Goal: Task Accomplishment & Management: Complete application form

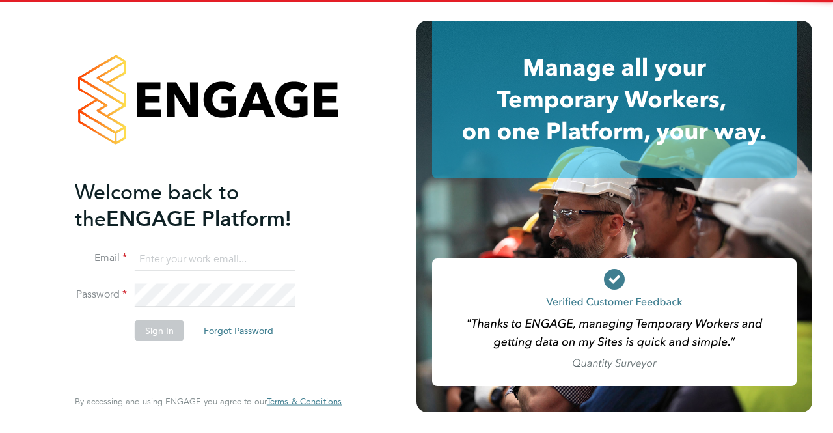
type input "[EMAIL_ADDRESS][DOMAIN_NAME]"
click at [59, 244] on div "Welcome back to the ENGAGE Platform! Email [EMAIL_ADDRESS][DOMAIN_NAME] Passwor…" at bounding box center [208, 216] width 319 height 433
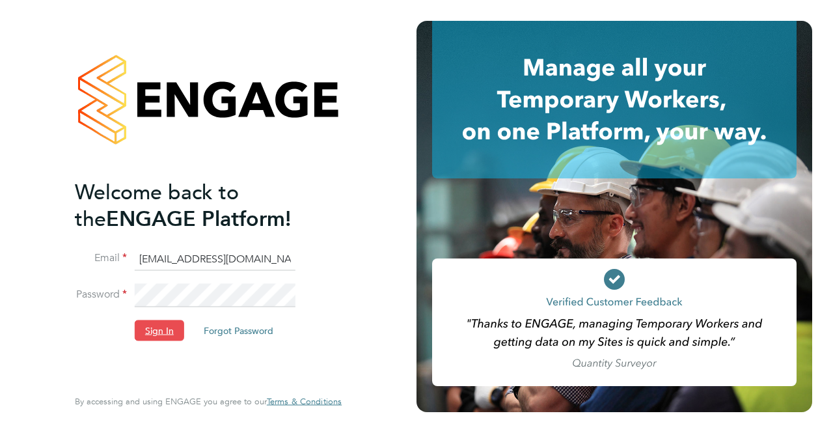
click at [151, 327] on button "Sign In" at bounding box center [159, 330] width 49 height 21
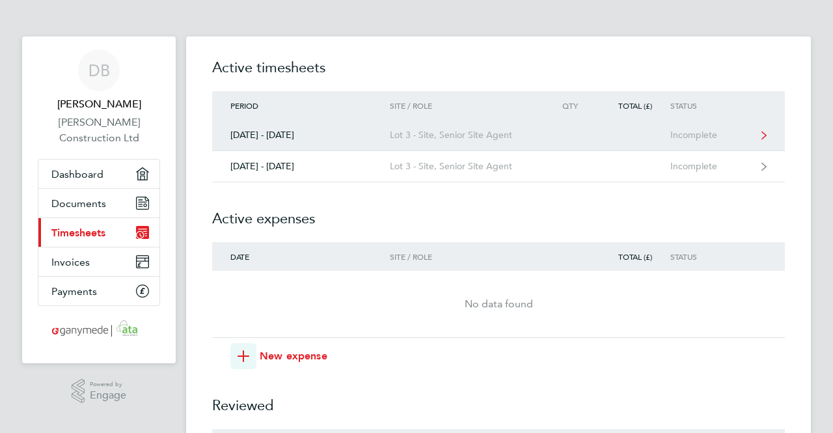
click at [283, 131] on div "22 - 28 Sept 2025" at bounding box center [301, 135] width 178 height 11
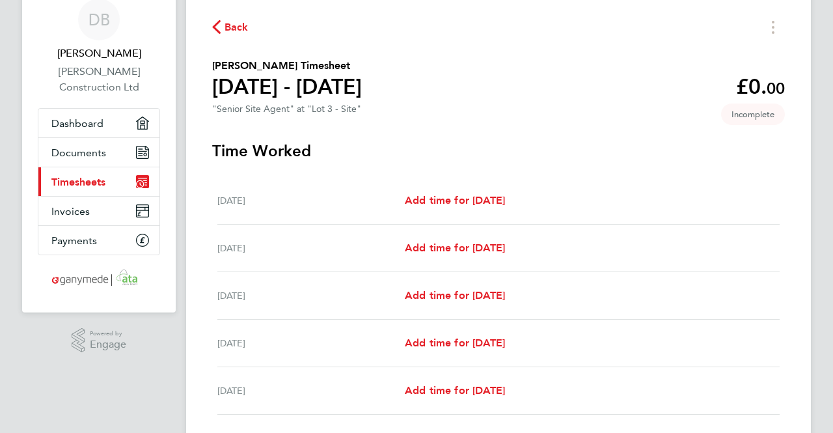
scroll to position [65, 0]
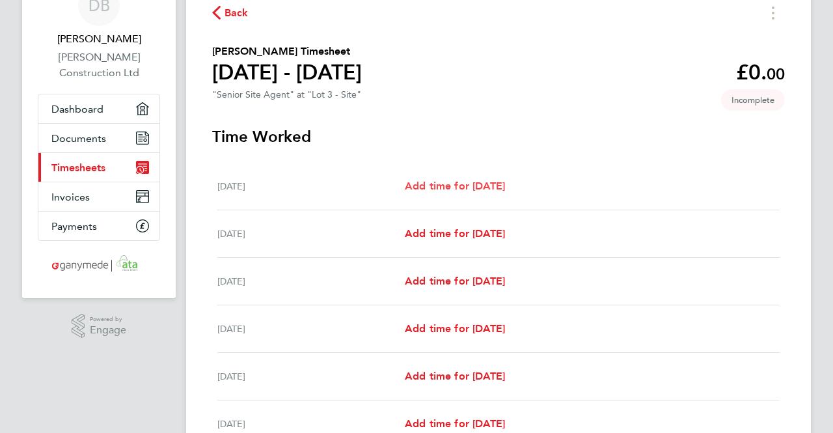
click at [455, 180] on link "Add time for Mon 22 Sep" at bounding box center [455, 186] width 100 height 16
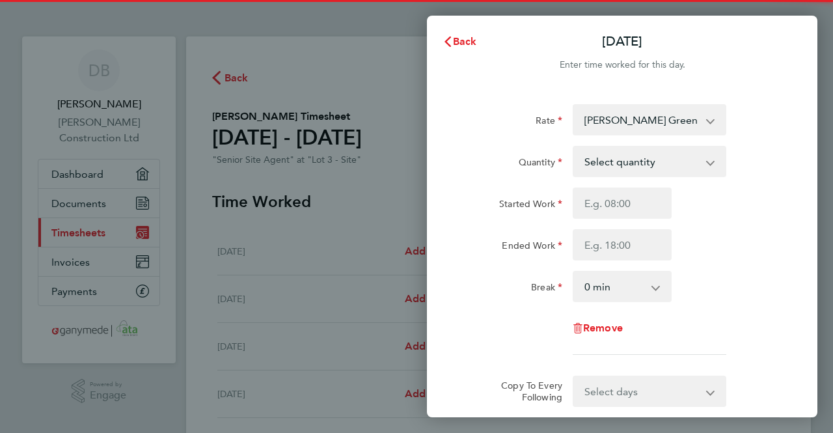
click at [673, 120] on select "Shamley Green 03-K556.26-E2 9200067825P - 475.00 Homewood 03-K556.20-E 92000746…" at bounding box center [641, 119] width 135 height 29
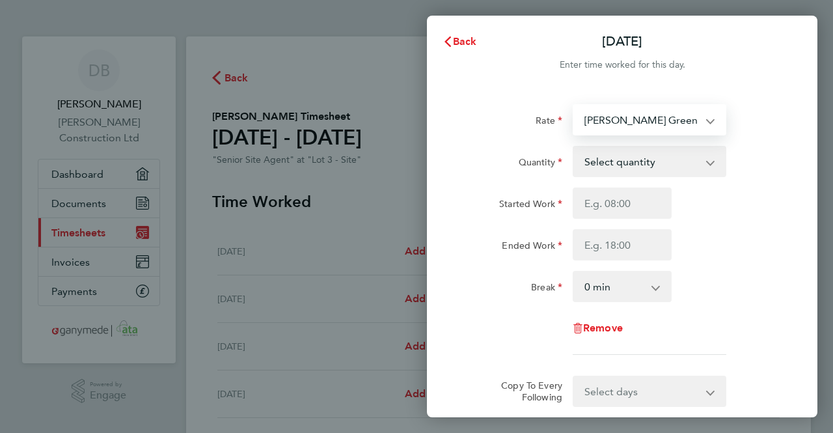
drag, startPoint x: 759, startPoint y: 132, endPoint x: 751, endPoint y: 132, distance: 7.2
click at [759, 132] on div "Rate Shamley Green 03-K556.26-E2 9200067825P - 475.00 Homewood 03-K556.20-E 920…" at bounding box center [622, 119] width 328 height 31
click at [647, 160] on select "Select quantity 0.5 1" at bounding box center [641, 161] width 135 height 29
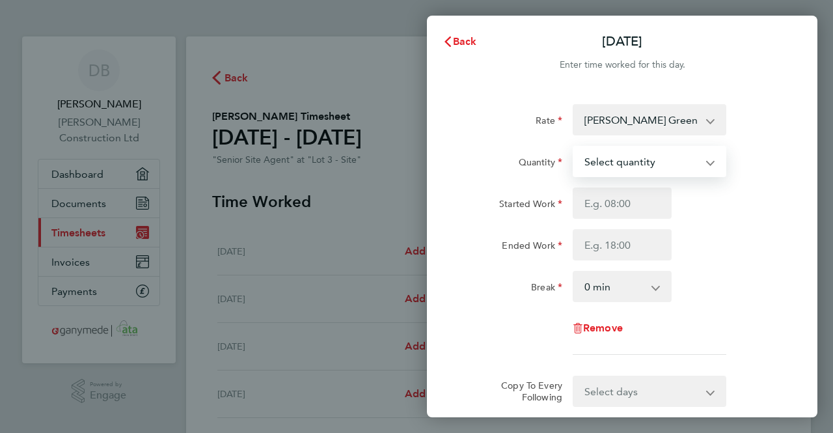
select select "1"
click at [574, 147] on select "Select quantity 0.5 1" at bounding box center [641, 161] width 135 height 29
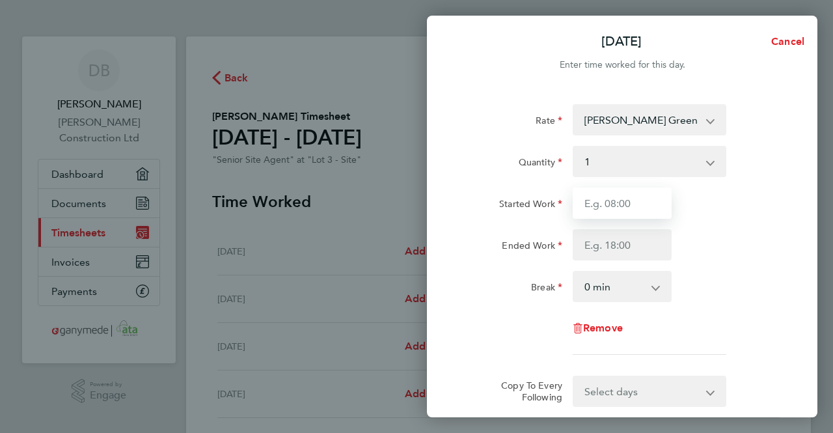
click at [625, 207] on input "Started Work" at bounding box center [622, 203] width 99 height 31
type input "08:00"
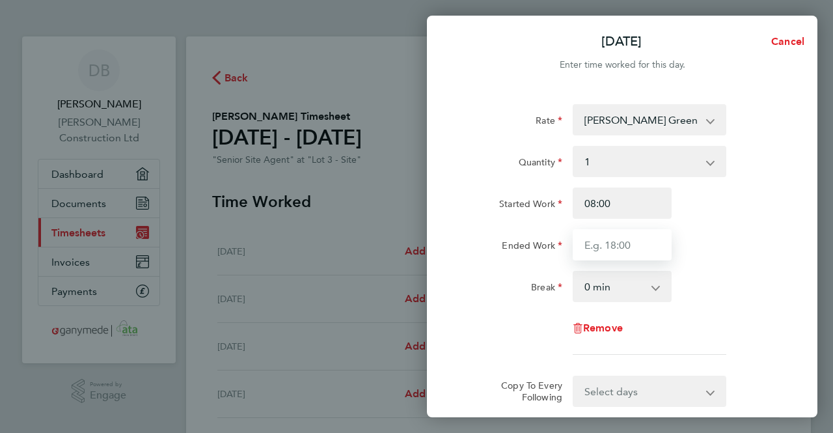
drag, startPoint x: 601, startPoint y: 242, endPoint x: 613, endPoint y: 244, distance: 12.5
click at [601, 242] on input "Ended Work" at bounding box center [622, 244] width 99 height 31
type input "17:00"
click at [608, 290] on select "0 min 15 min 30 min 45 min 60 min 75 min 90 min" at bounding box center [614, 286] width 81 height 29
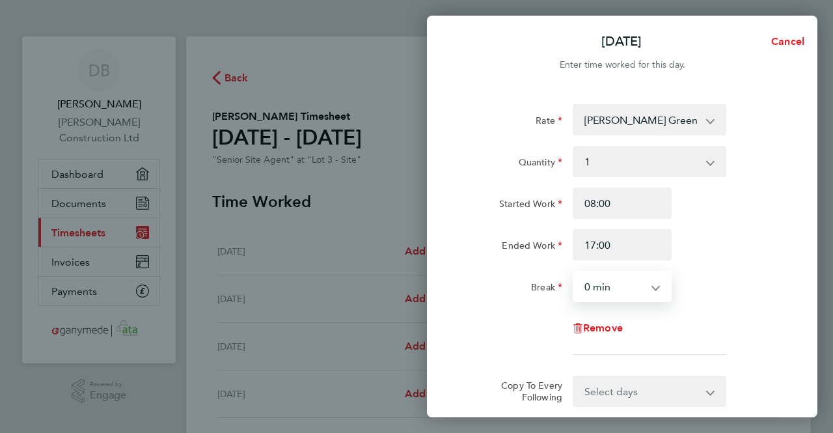
select select "30"
click at [574, 272] on select "0 min 15 min 30 min 45 min 60 min 75 min 90 min" at bounding box center [614, 286] width 81 height 29
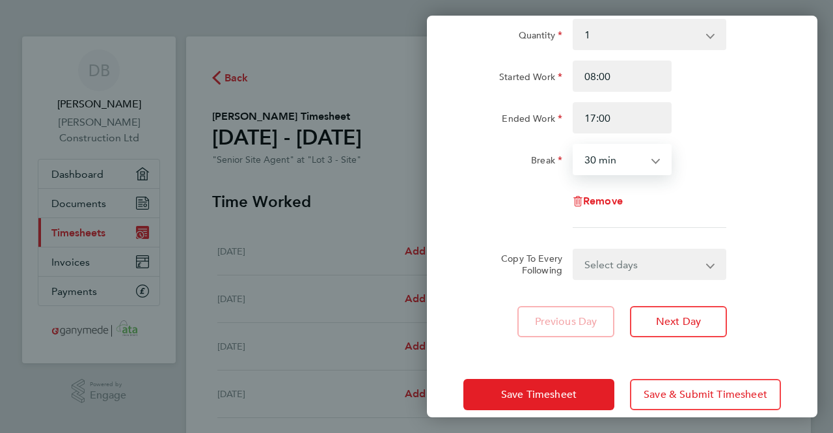
scroll to position [130, 0]
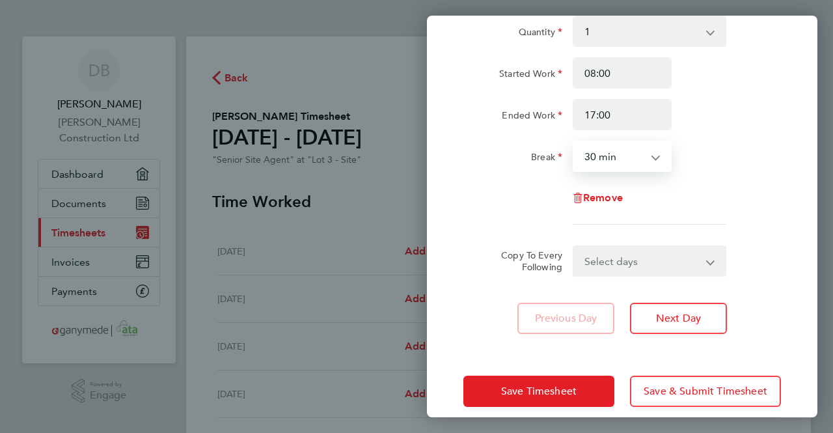
click at [705, 263] on select "Select days Day Weekday (Mon-Fri) Weekend (Sat-Sun) Tuesday Wednesday Thursday …" at bounding box center [642, 261] width 137 height 29
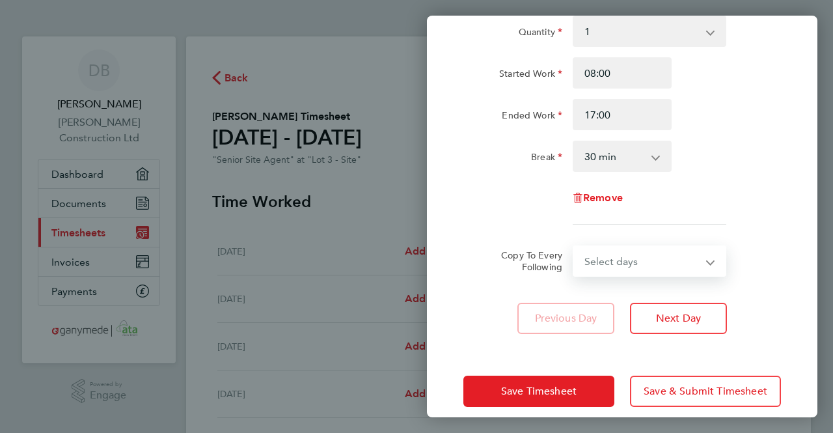
select select "WEEKDAY"
click at [574, 247] on select "Select days Day Weekday (Mon-Fri) Weekend (Sat-Sun) Tuesday Wednesday Thursday …" at bounding box center [642, 261] width 137 height 29
select select "2025-09-28"
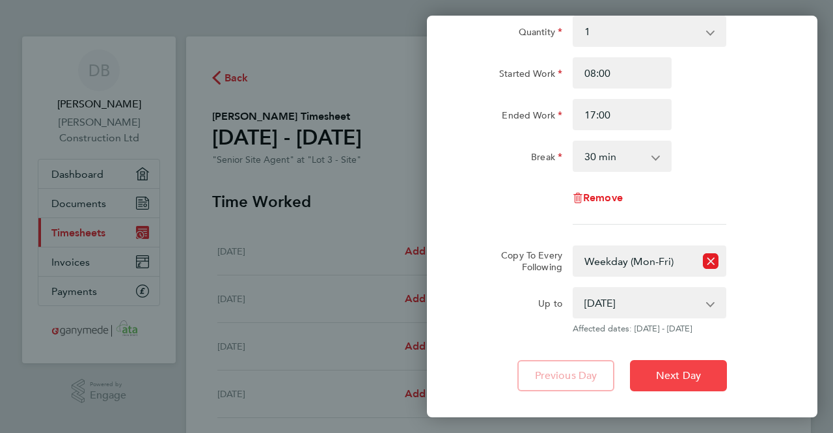
click at [694, 380] on span "Next Day" at bounding box center [678, 375] width 45 height 13
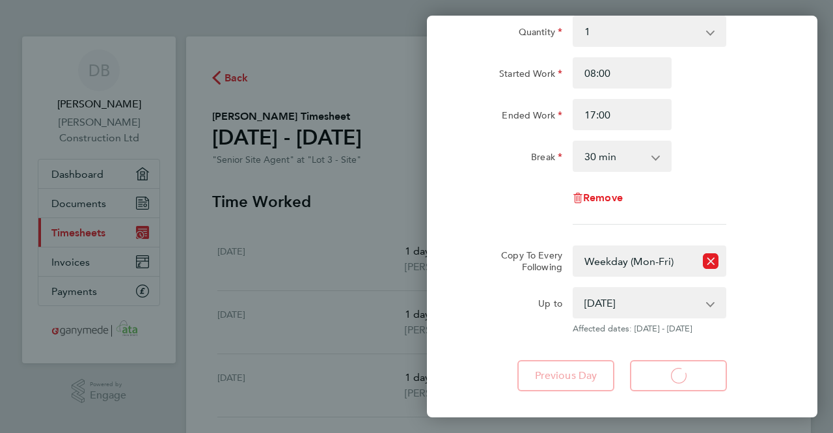
select select "1"
select select "30"
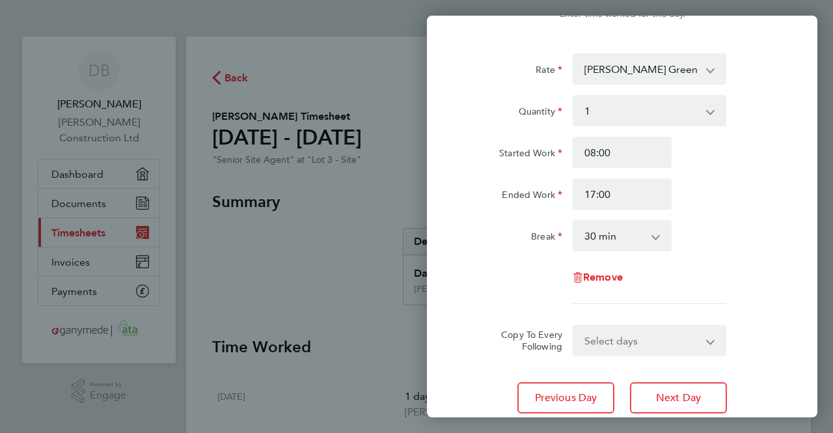
scroll to position [130, 0]
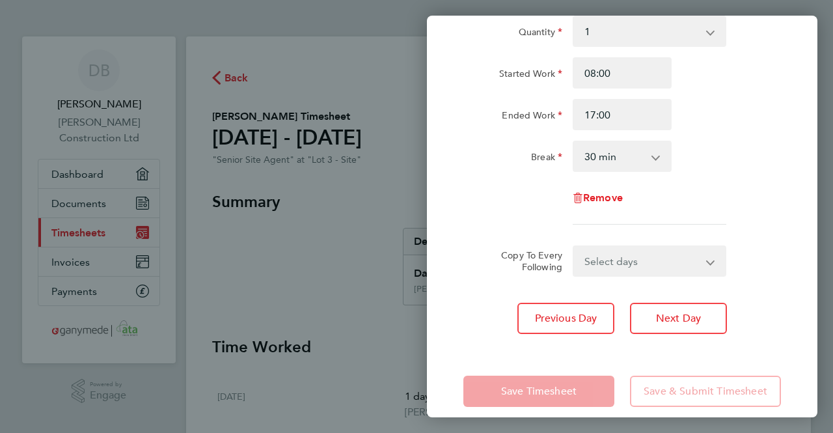
click at [695, 266] on select "Select days Day Weekday (Mon-Fri) Weekend (Sat-Sun) Wednesday Thursday Friday S…" at bounding box center [642, 261] width 137 height 29
select select "WEEKDAY"
click at [574, 247] on select "Select days Day Weekday (Mon-Fri) Weekend (Sat-Sun) Wednesday Thursday Friday S…" at bounding box center [642, 261] width 137 height 29
select select "2025-09-28"
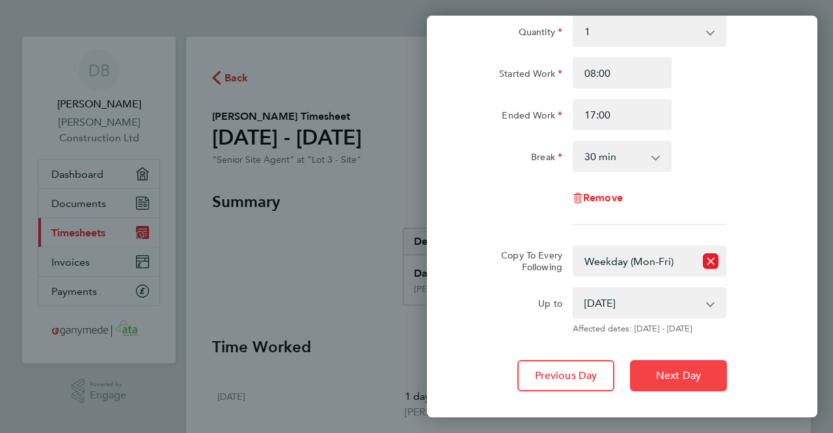
click at [676, 371] on span "Next Day" at bounding box center [678, 375] width 45 height 13
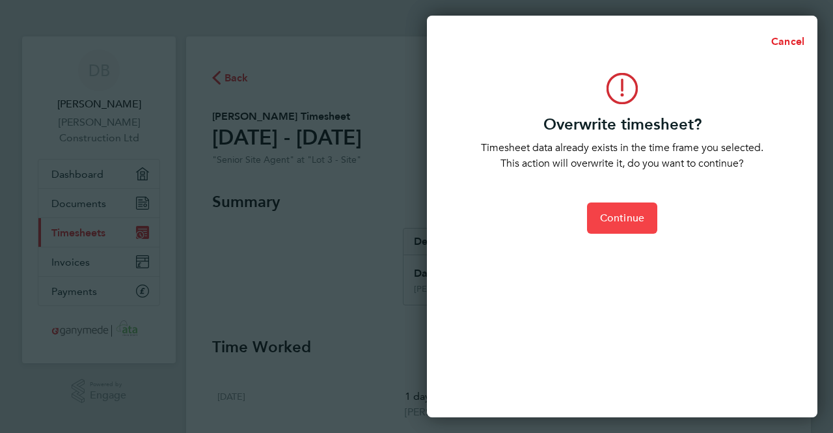
click at [637, 217] on span "Continue" at bounding box center [622, 218] width 44 height 13
select select "0: null"
select select "1"
select select "30"
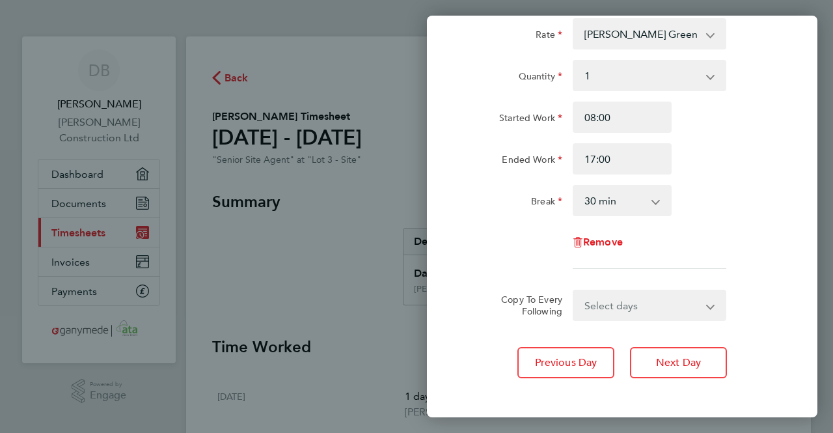
scroll to position [146, 0]
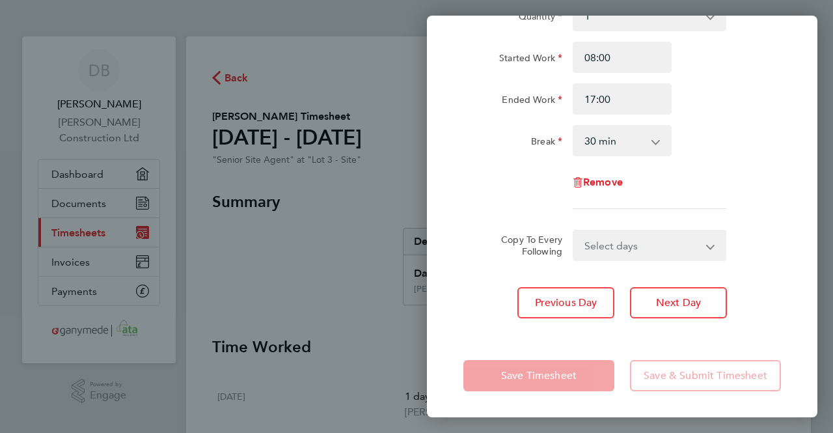
click at [672, 250] on select "Select days Day Weekday (Mon-Fri) Weekend (Sat-Sun) Thursday Friday Saturday Su…" at bounding box center [642, 245] width 137 height 29
select select "WEEKDAY"
click at [574, 231] on select "Select days Day Weekday (Mon-Fri) Weekend (Sat-Sun) Thursday Friday Saturday Su…" at bounding box center [642, 245] width 137 height 29
select select "2025-09-28"
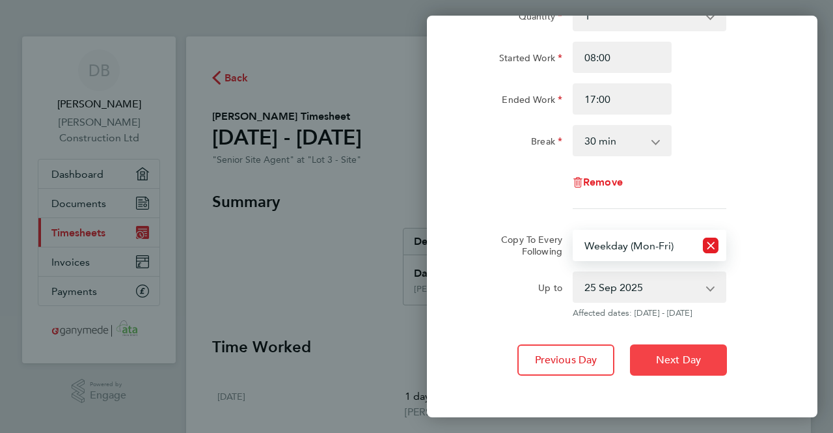
click at [676, 361] on span "Next Day" at bounding box center [678, 360] width 45 height 13
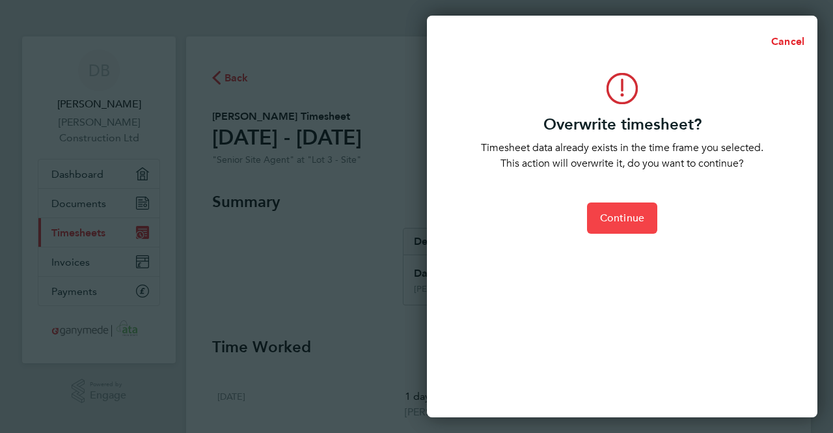
click at [635, 223] on span "Continue" at bounding box center [622, 218] width 44 height 13
select select "0: null"
select select "1"
select select "30"
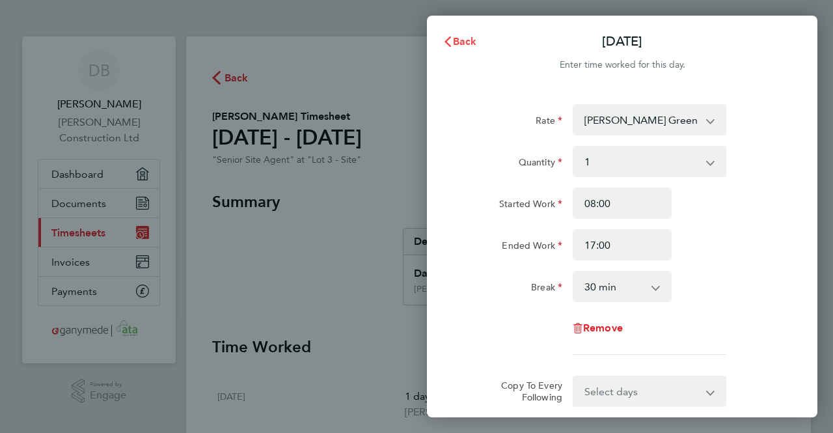
click at [467, 40] on span "Back" at bounding box center [465, 41] width 24 height 12
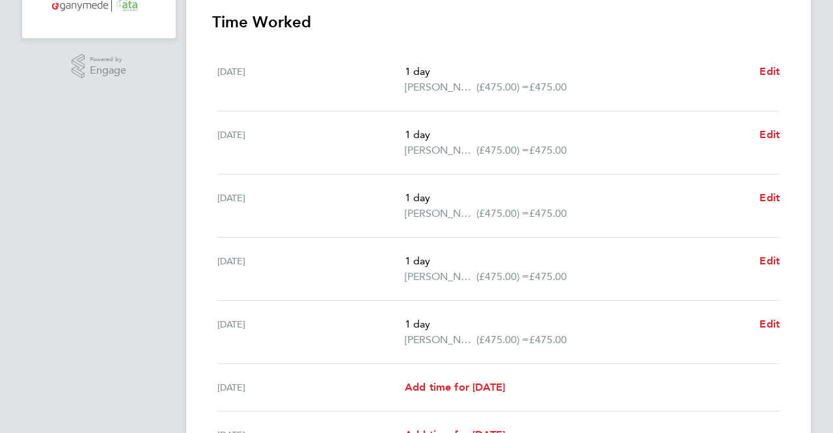
scroll to position [326, 0]
click at [768, 195] on span "Edit" at bounding box center [770, 197] width 20 height 12
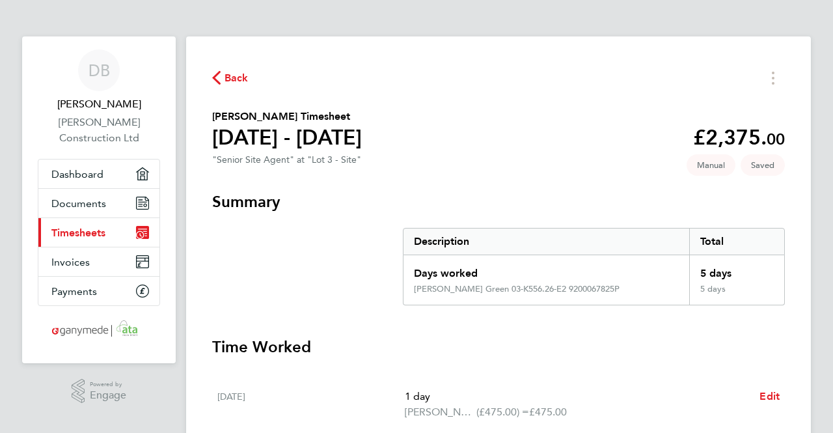
select select "1"
select select "30"
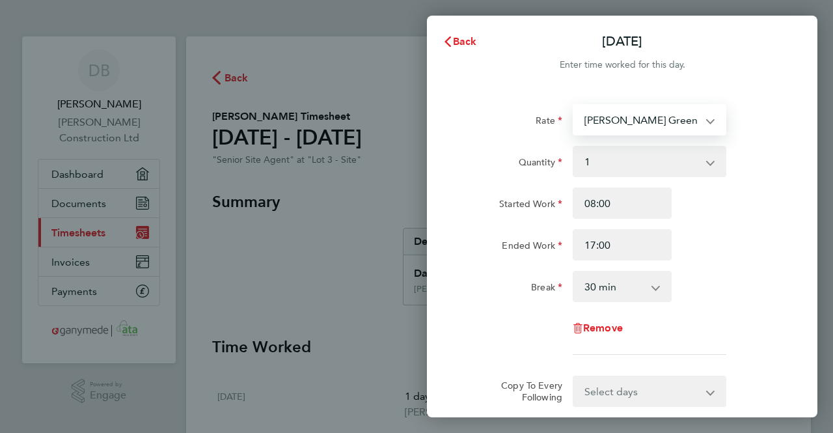
click at [702, 120] on select "Shamley Green 03-K556.26-E2 9200067825P - 475.00 Holmwood 03-K556.20-E2 9200069…" at bounding box center [641, 119] width 135 height 29
select select "30"
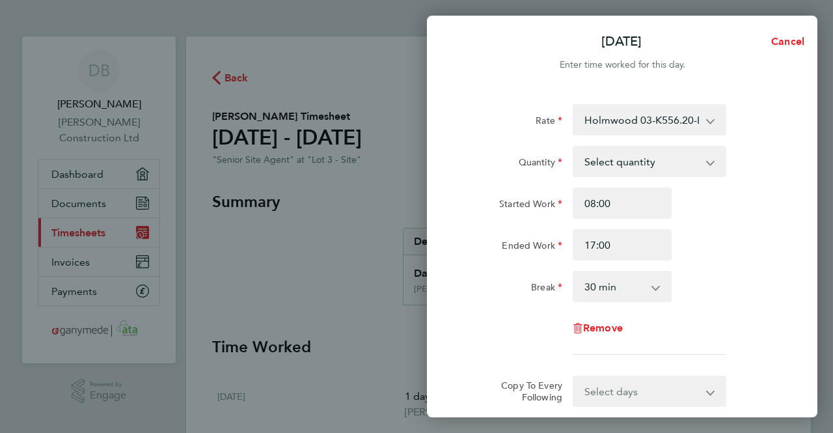
click at [697, 156] on select "Select quantity 0.5 1" at bounding box center [641, 161] width 135 height 29
select select "1"
click at [574, 147] on select "Select quantity 0.5 1" at bounding box center [641, 161] width 135 height 29
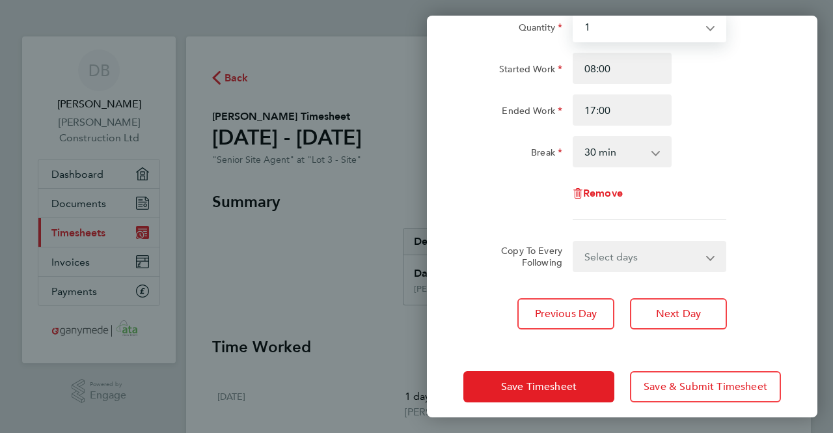
scroll to position [146, 0]
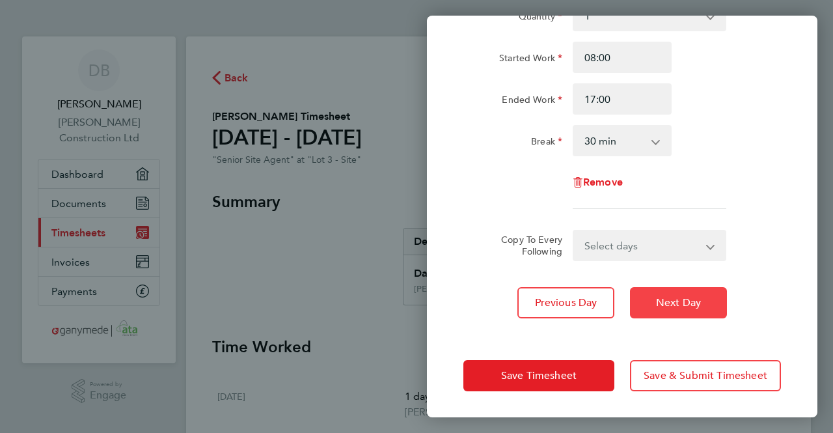
click at [690, 296] on span "Next Day" at bounding box center [678, 302] width 45 height 13
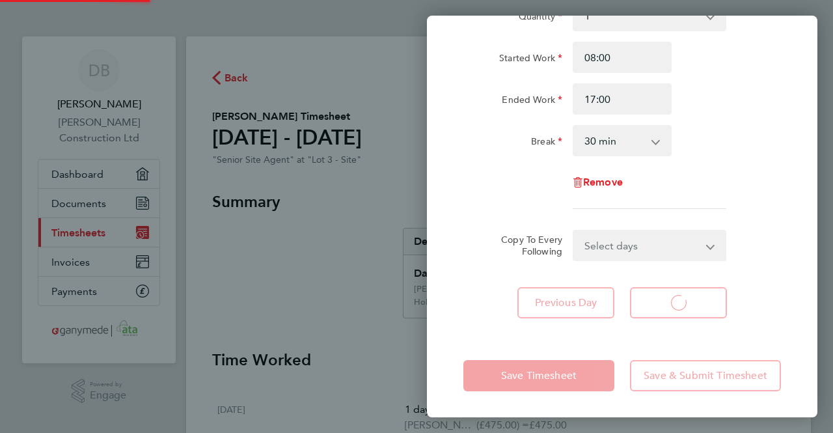
scroll to position [66, 0]
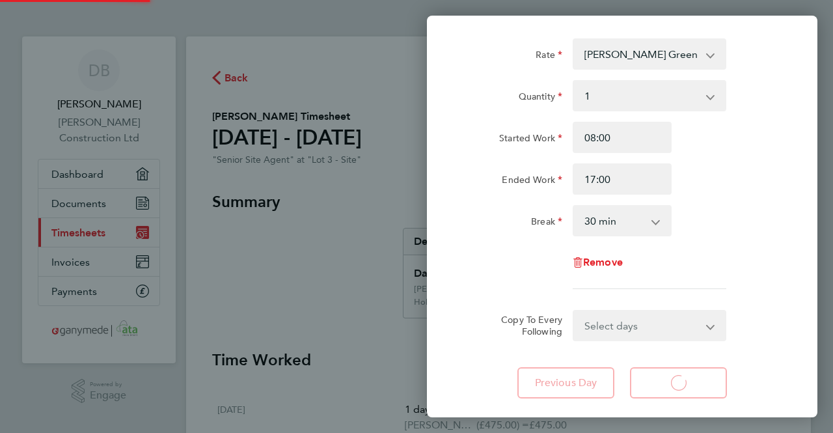
select select "1"
select select "30"
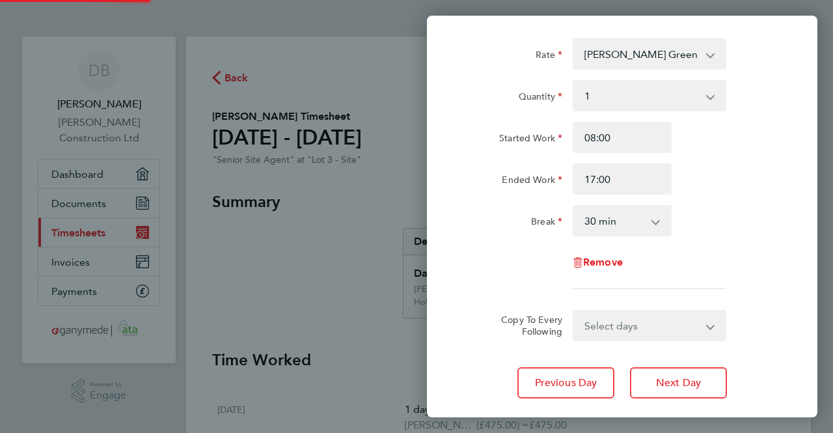
scroll to position [0, 0]
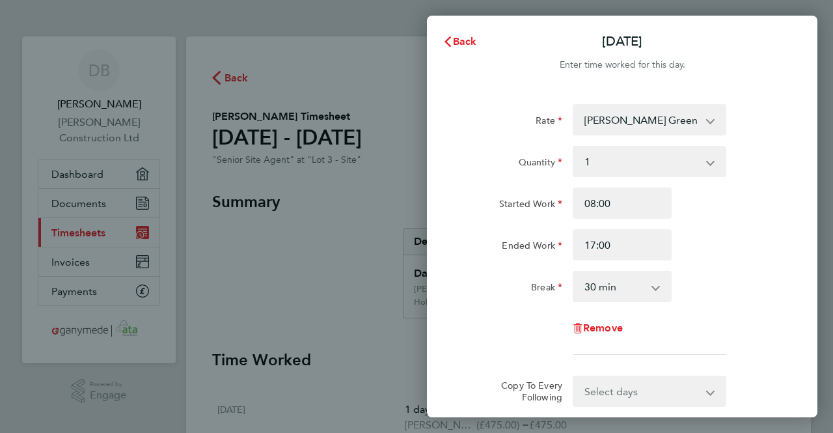
click at [661, 127] on select "Shamley Green 03-K556.26-E2 9200067825P - 475.00 Holmwood 03-K556.20-E2 9200069…" at bounding box center [641, 119] width 135 height 29
select select "30"
click at [652, 158] on select "Select quantity 0.5 1" at bounding box center [641, 161] width 135 height 29
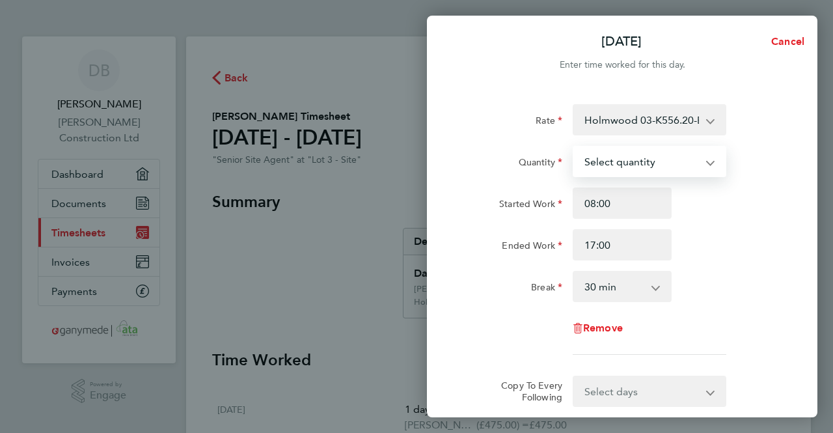
select select "1"
click at [574, 147] on select "Select quantity 0.5 1" at bounding box center [641, 161] width 135 height 29
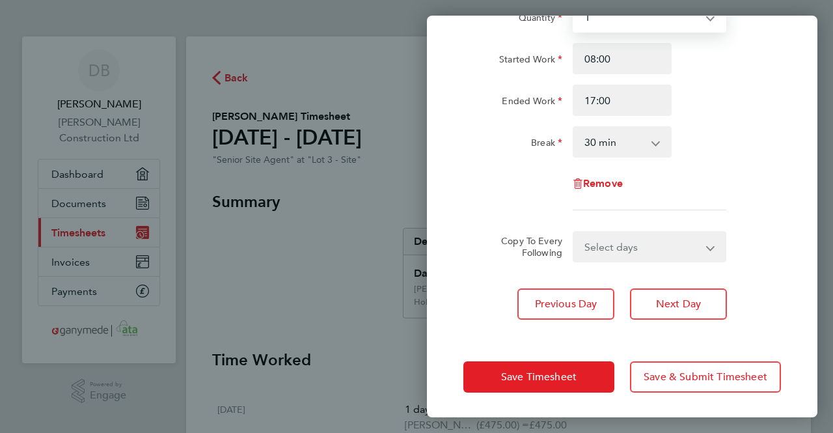
scroll to position [146, 0]
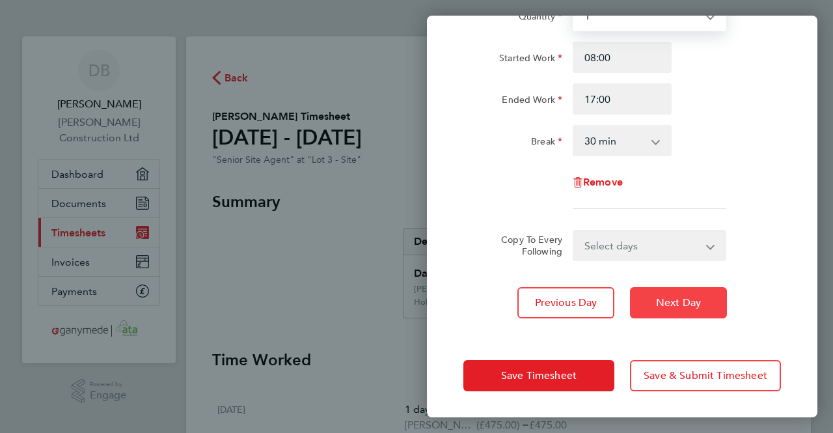
drag, startPoint x: 695, startPoint y: 301, endPoint x: 688, endPoint y: 280, distance: 22.0
click at [695, 300] on span "Next Day" at bounding box center [678, 302] width 45 height 13
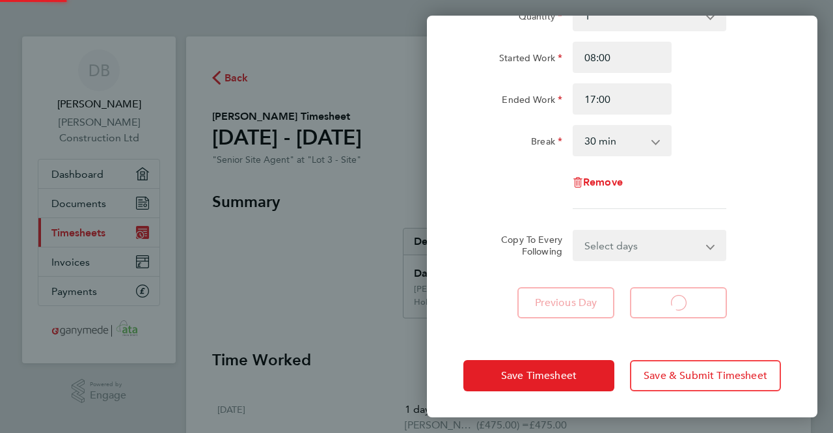
select select "1"
select select "30"
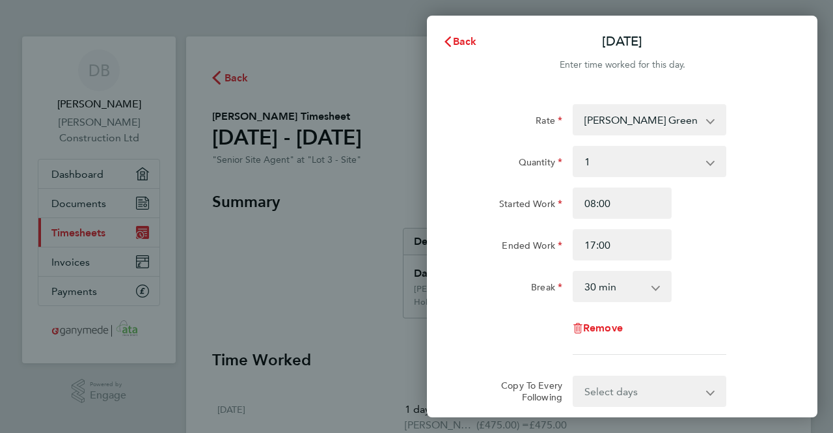
click at [650, 118] on select "Shamley Green 03-K556.26-E2 9200067825P - 475.00 Holmwood 03-K556.20-E2 9200069…" at bounding box center [641, 119] width 135 height 29
select select "30"
click at [650, 168] on select "Select quantity 0.5 1" at bounding box center [641, 161] width 135 height 29
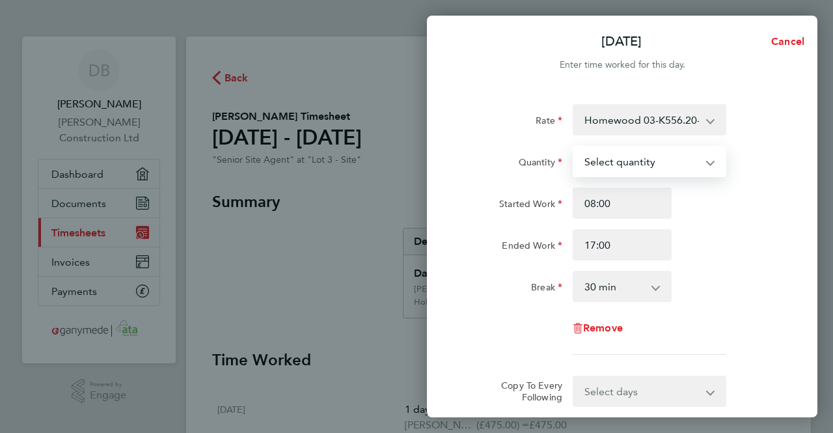
select select "1"
click at [574, 147] on select "Select quantity 0.5 1" at bounding box center [641, 161] width 135 height 29
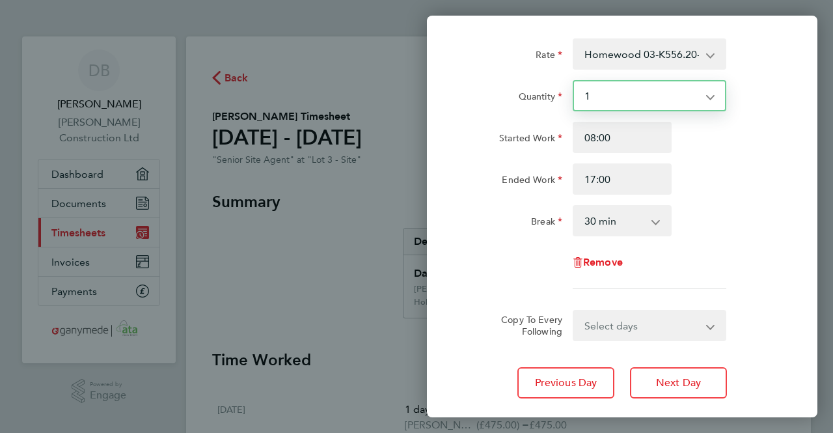
scroll to position [146, 0]
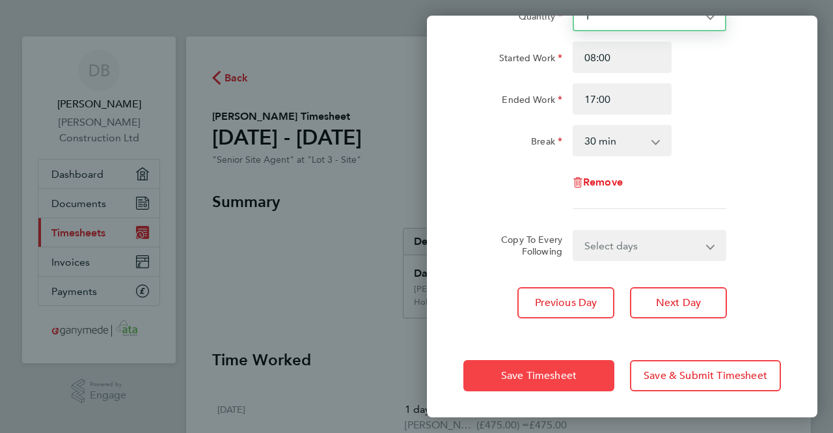
drag, startPoint x: 578, startPoint y: 377, endPoint x: 574, endPoint y: 369, distance: 8.7
click at [578, 376] on button "Save Timesheet" at bounding box center [539, 375] width 151 height 31
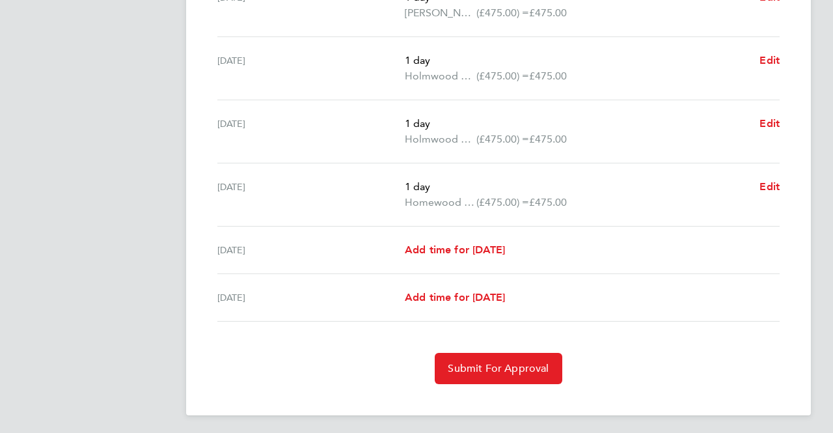
scroll to position [492, 0]
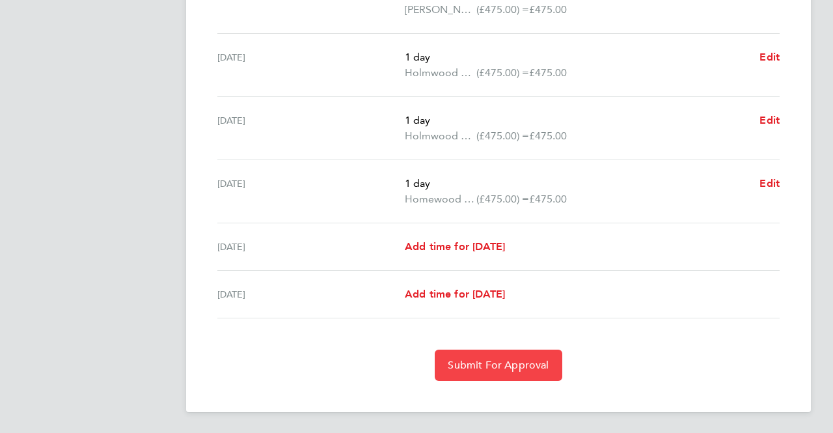
click at [529, 367] on span "Submit For Approval" at bounding box center [498, 365] width 101 height 13
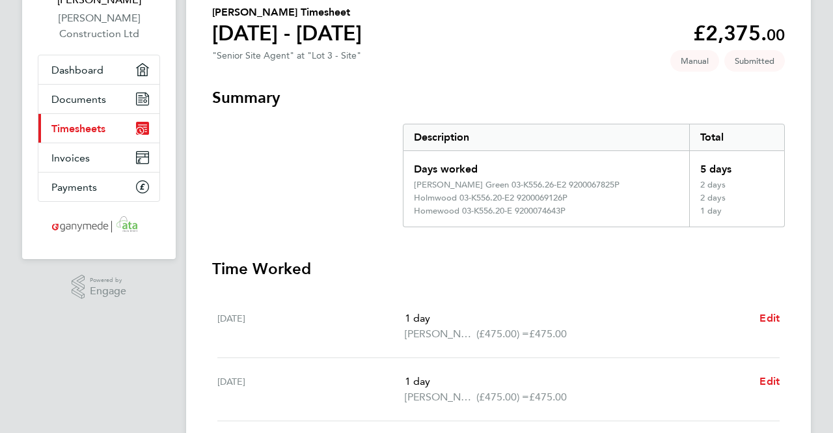
scroll to position [0, 0]
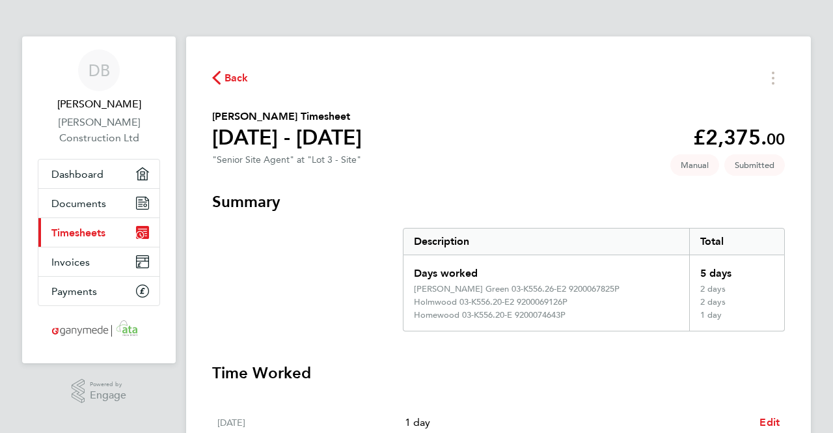
click at [238, 80] on span "Back" at bounding box center [237, 78] width 24 height 16
